Goal: Information Seeking & Learning: Learn about a topic

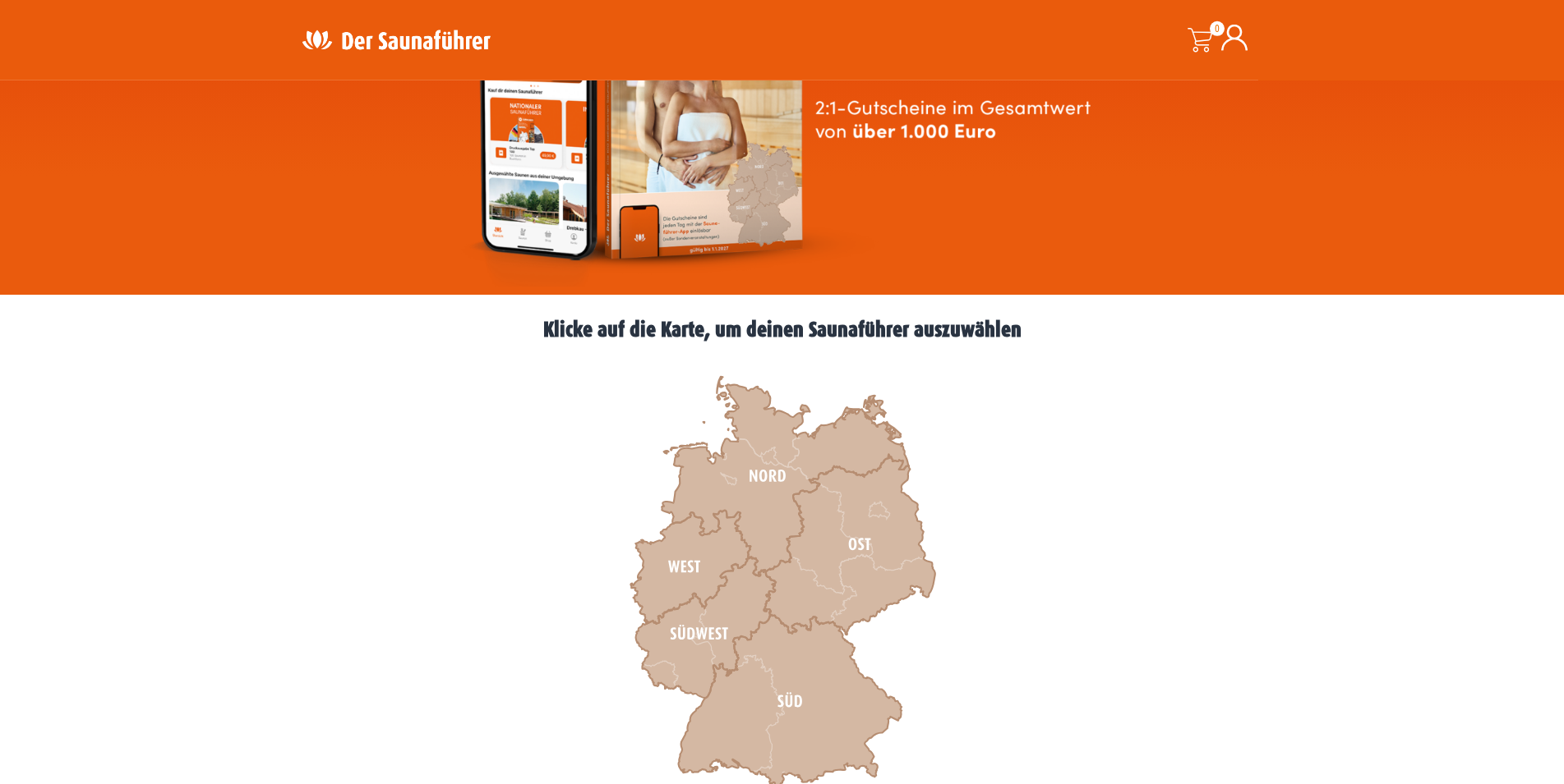
scroll to position [251, 0]
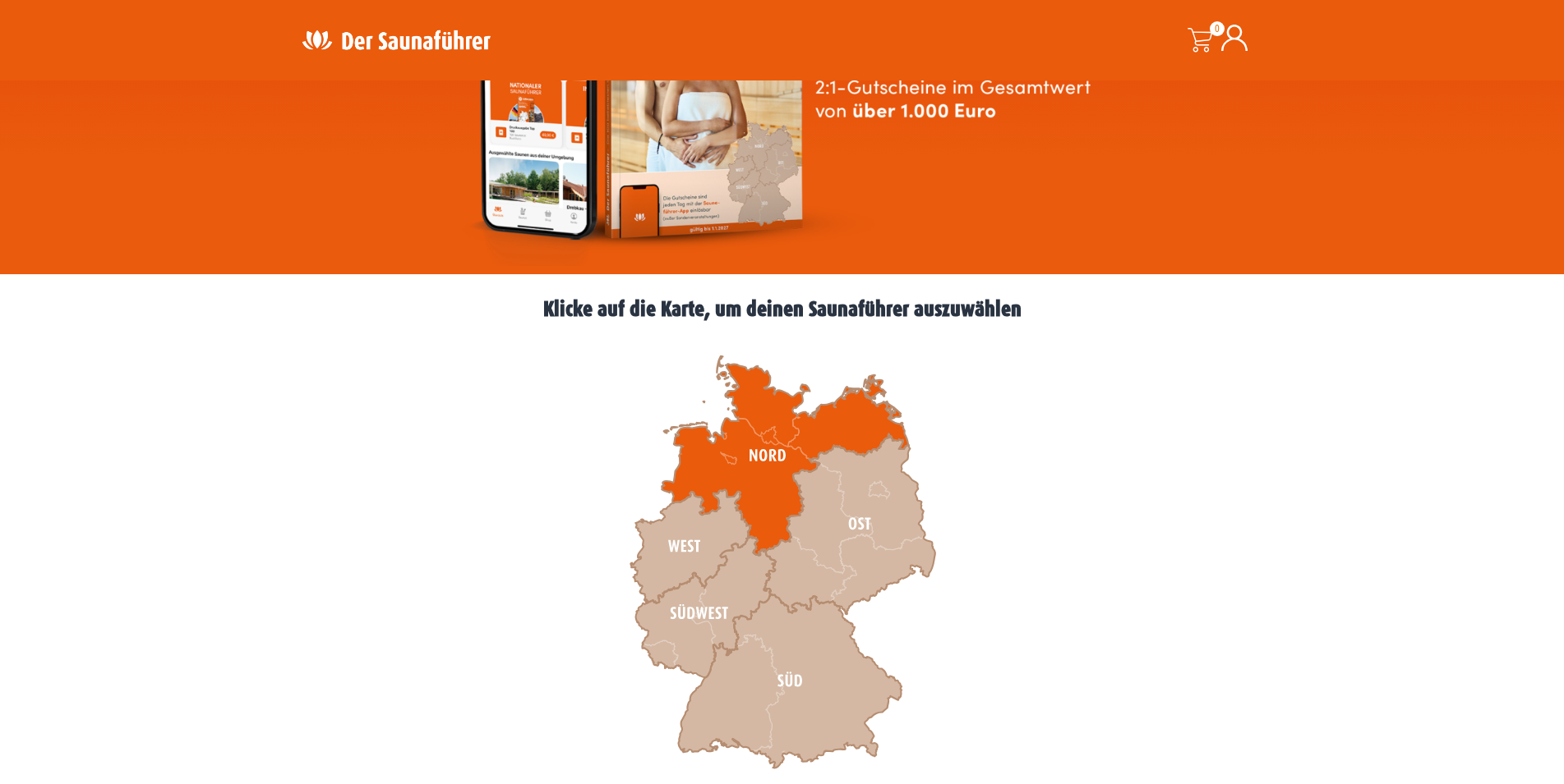
click at [778, 467] on icon at bounding box center [784, 456] width 247 height 199
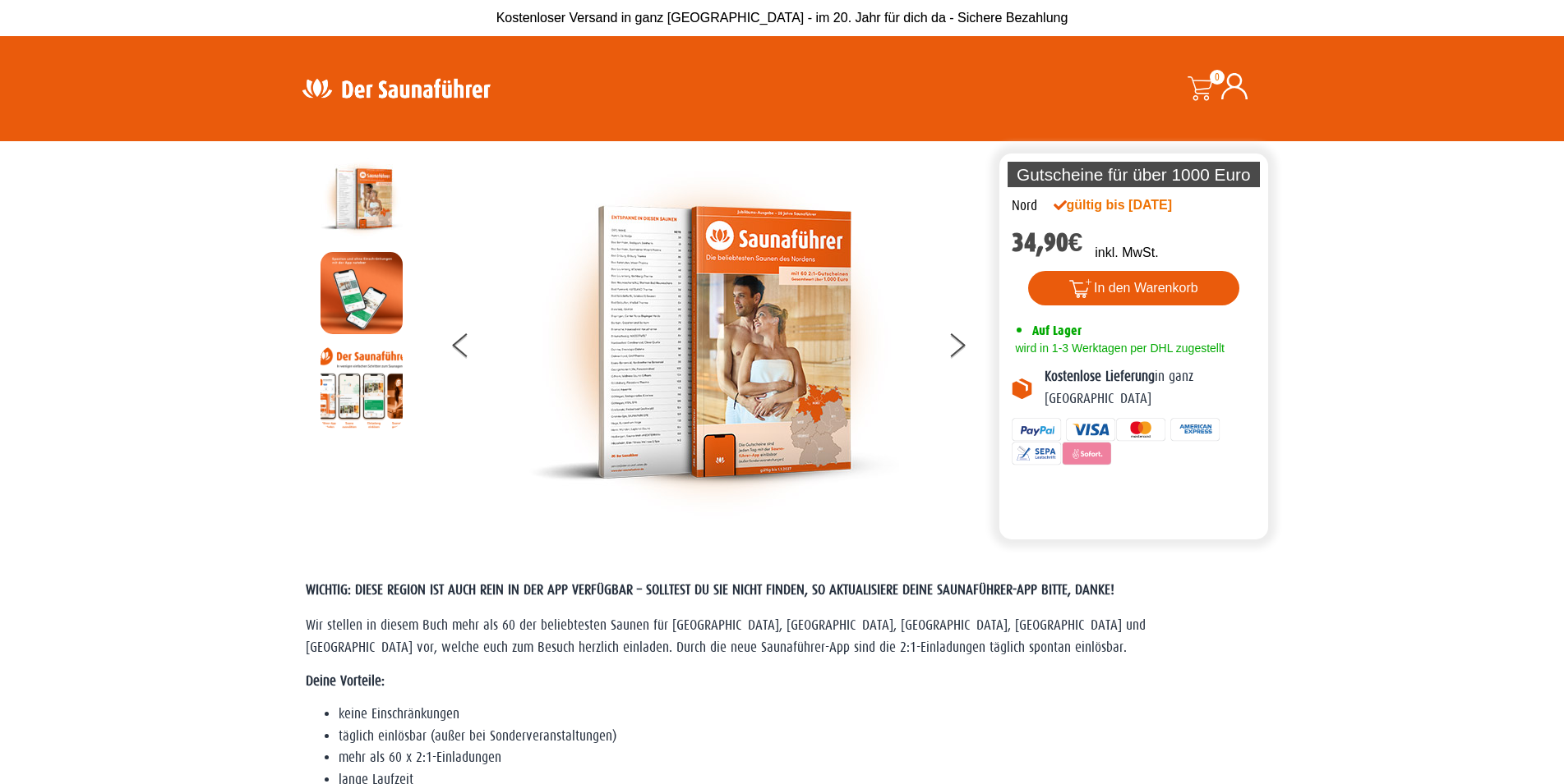
click at [420, 85] on img at bounding box center [395, 88] width 213 height 32
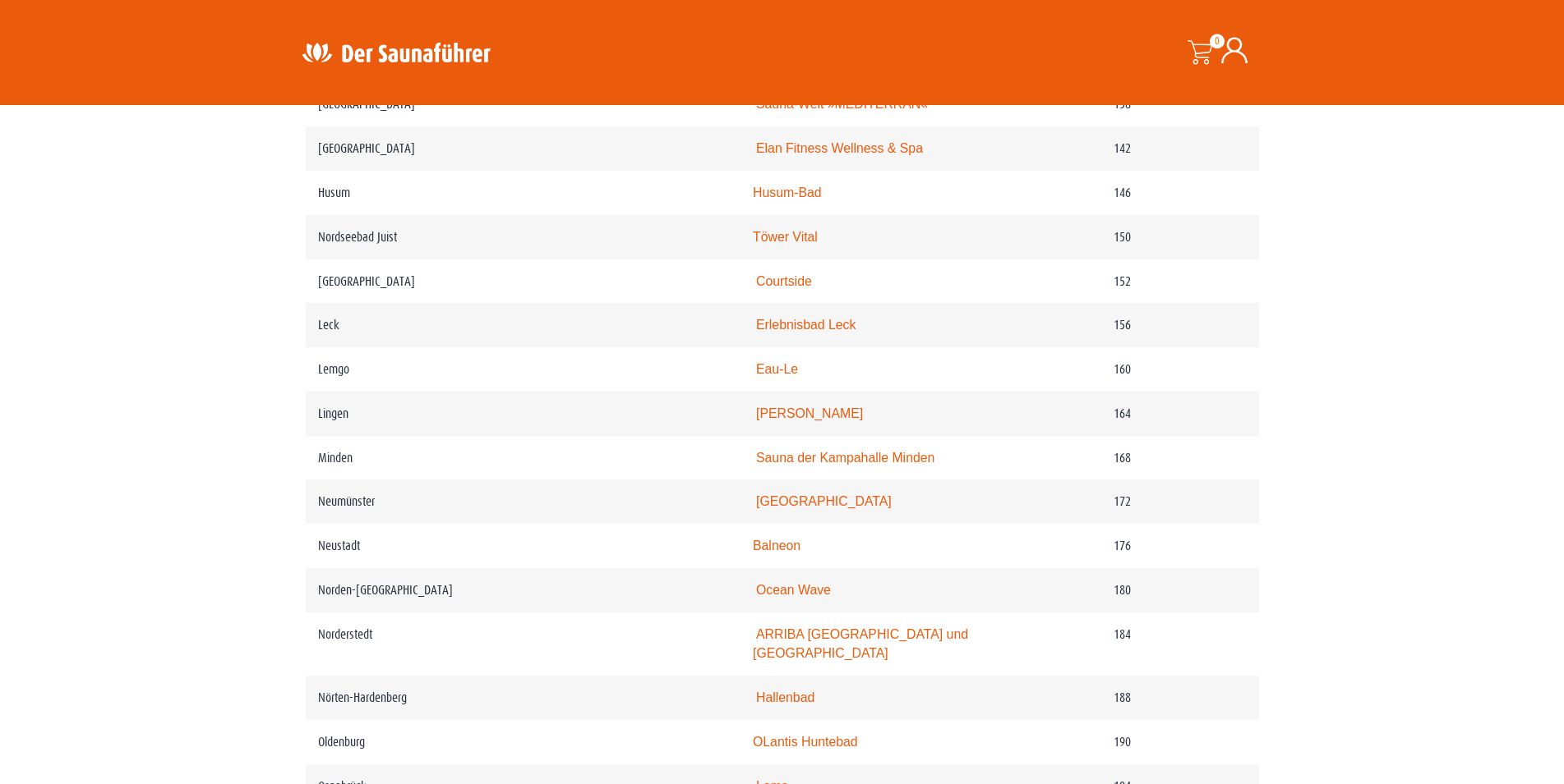
scroll to position [2346, 0]
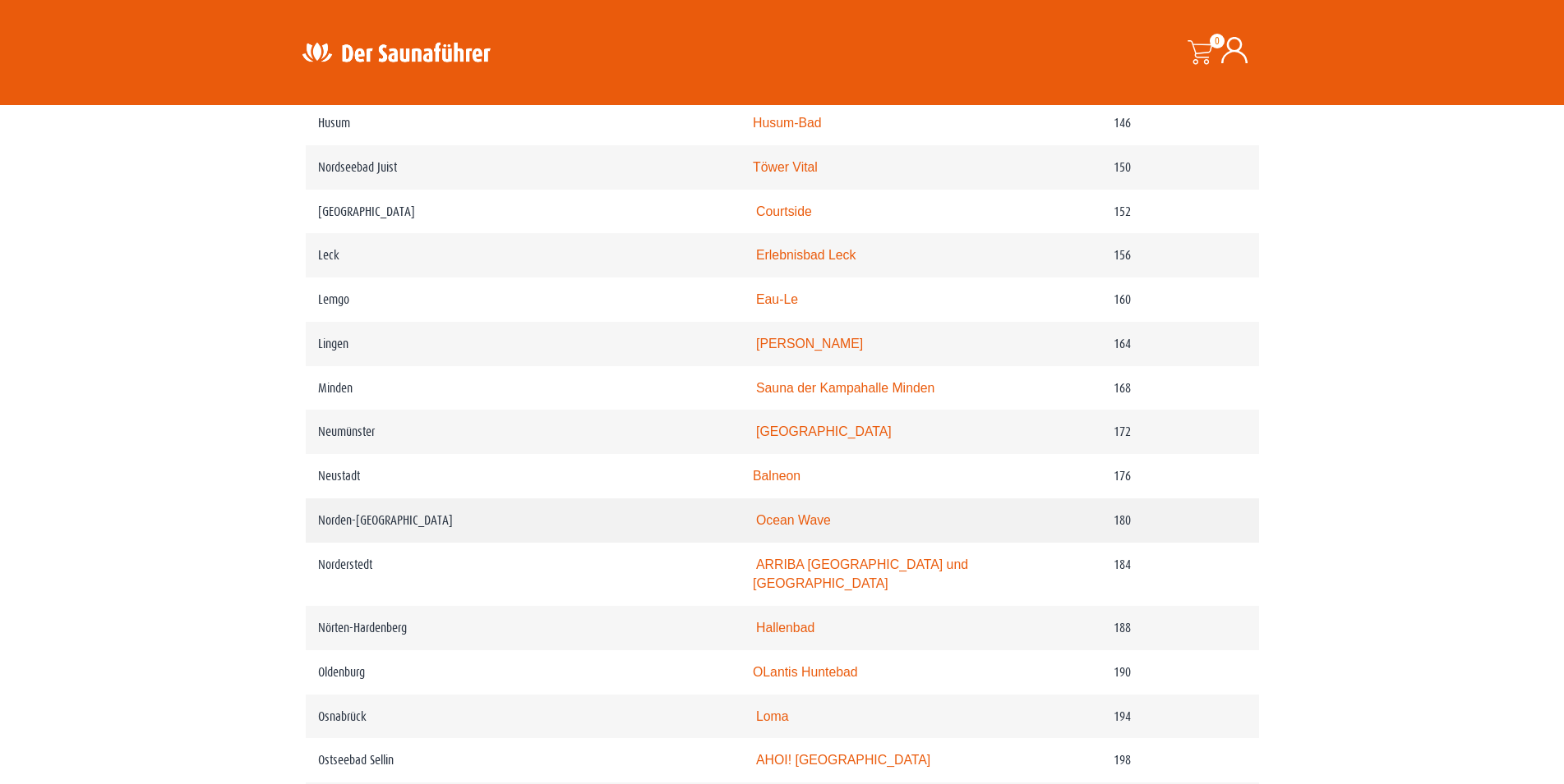
click at [809, 527] on link "Ocean Wave" at bounding box center [793, 520] width 75 height 14
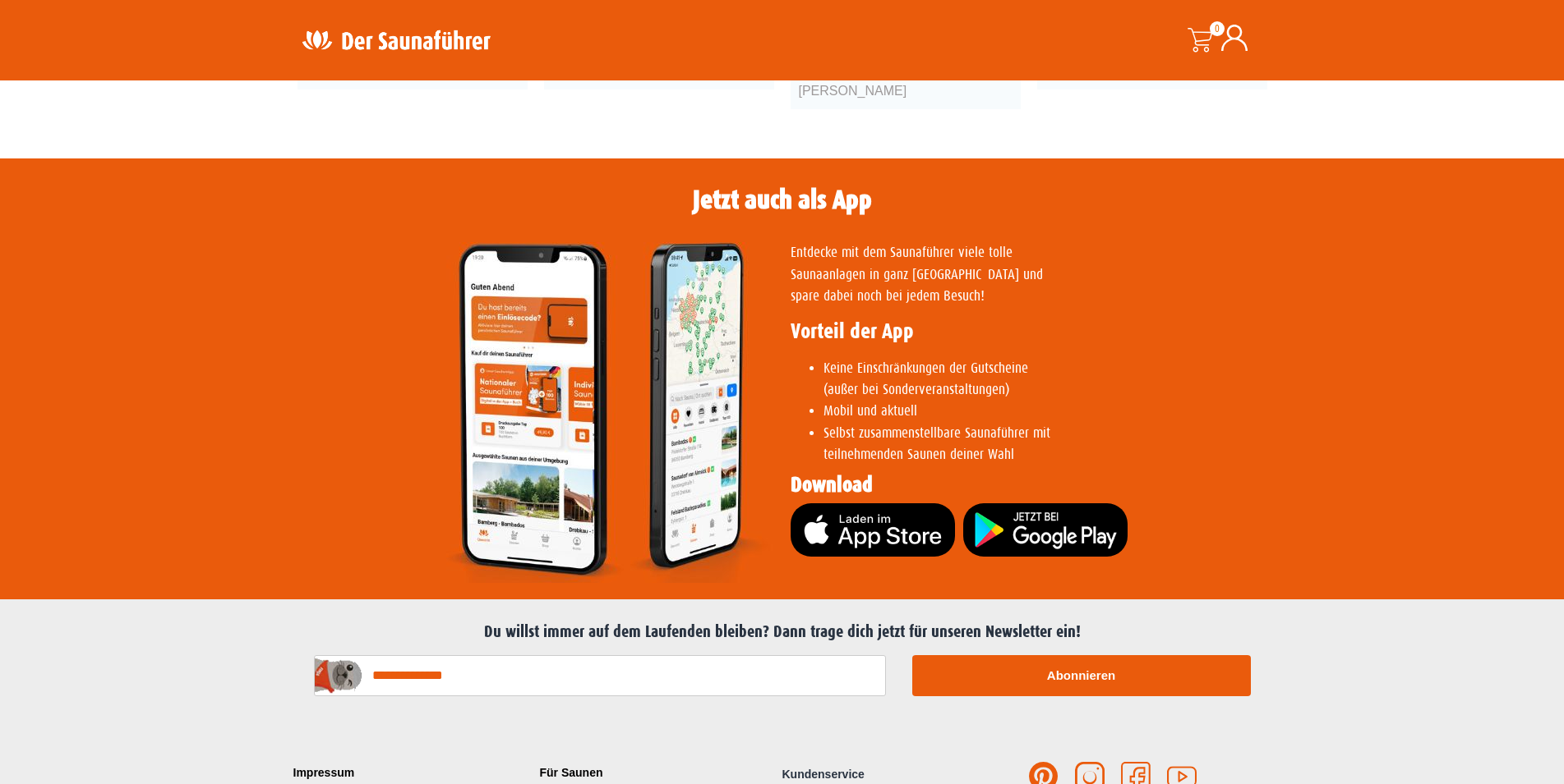
scroll to position [3218, 0]
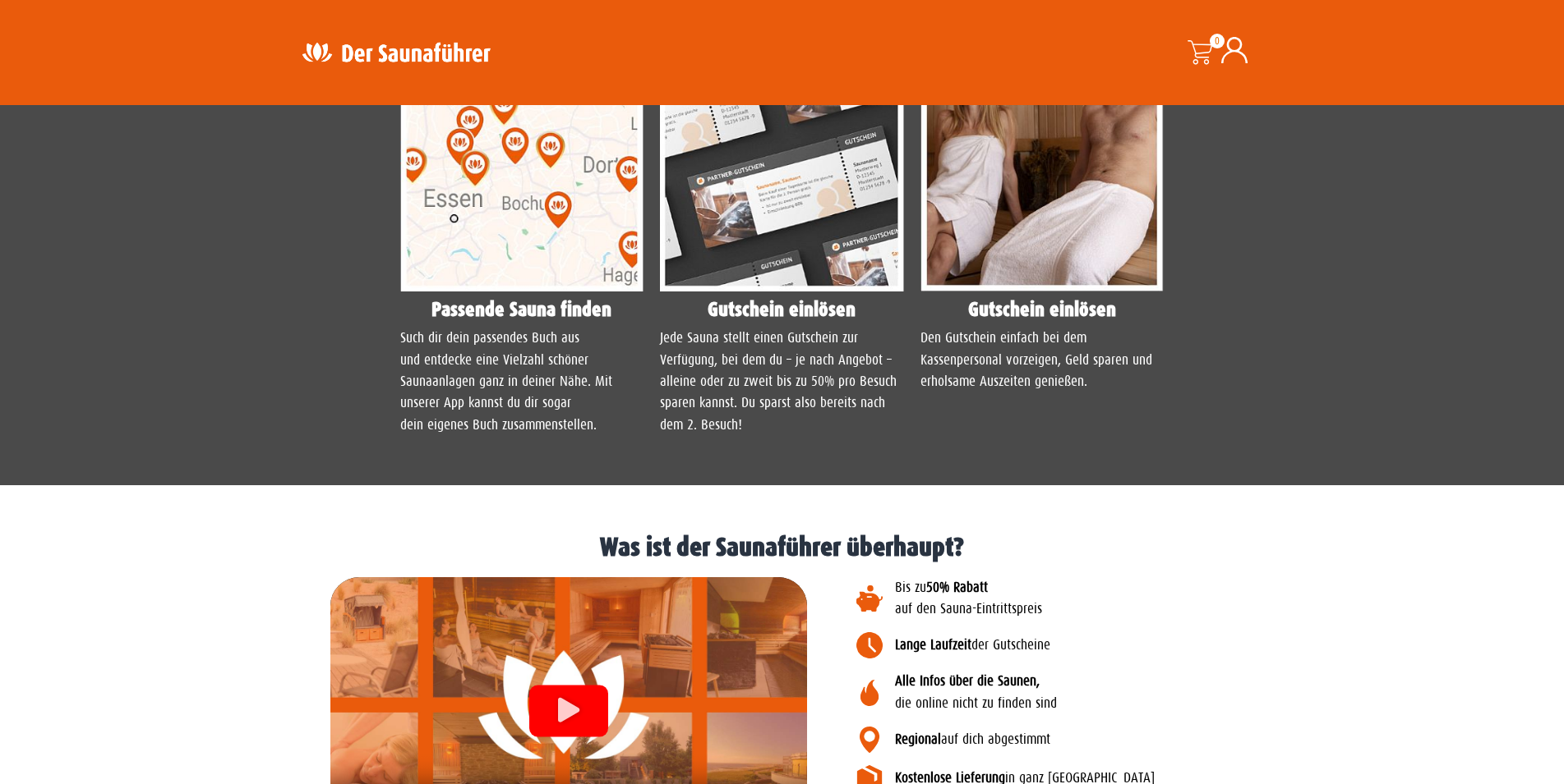
scroll to position [1173, 0]
